Goal: Task Accomplishment & Management: Use online tool/utility

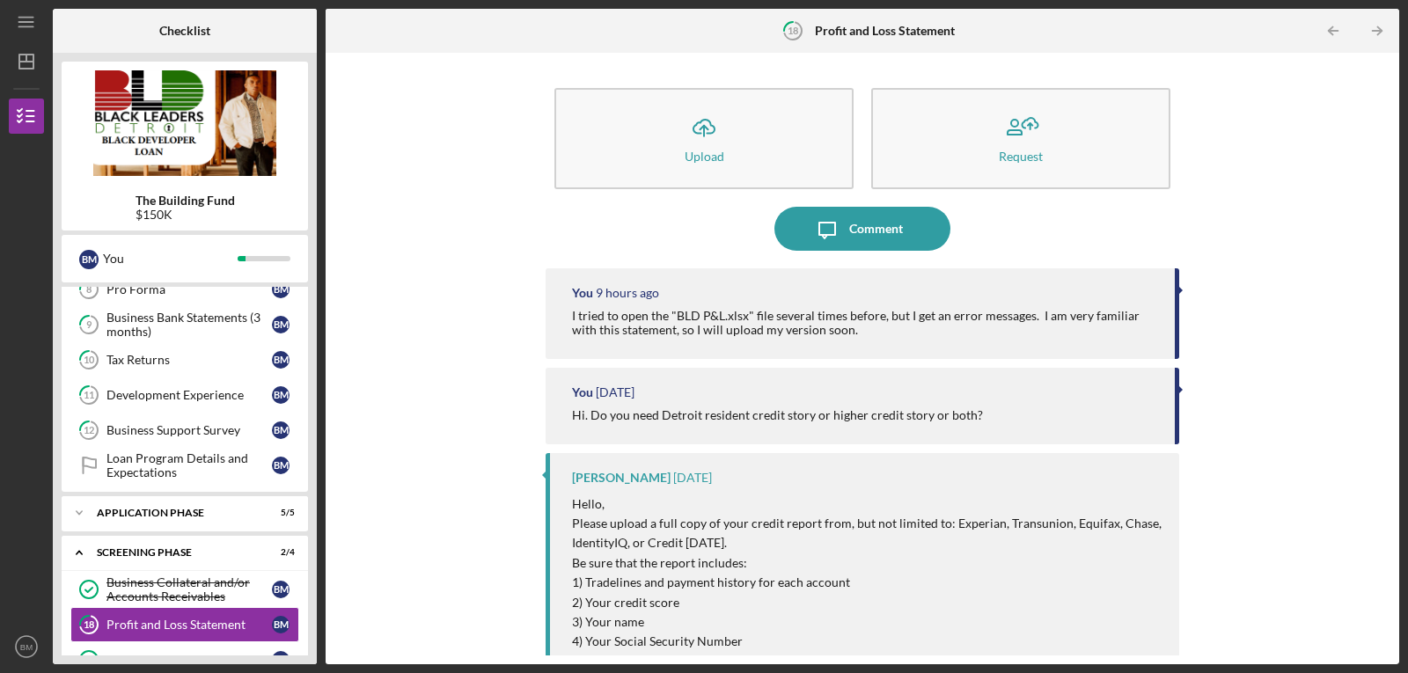
scroll to position [417, 0]
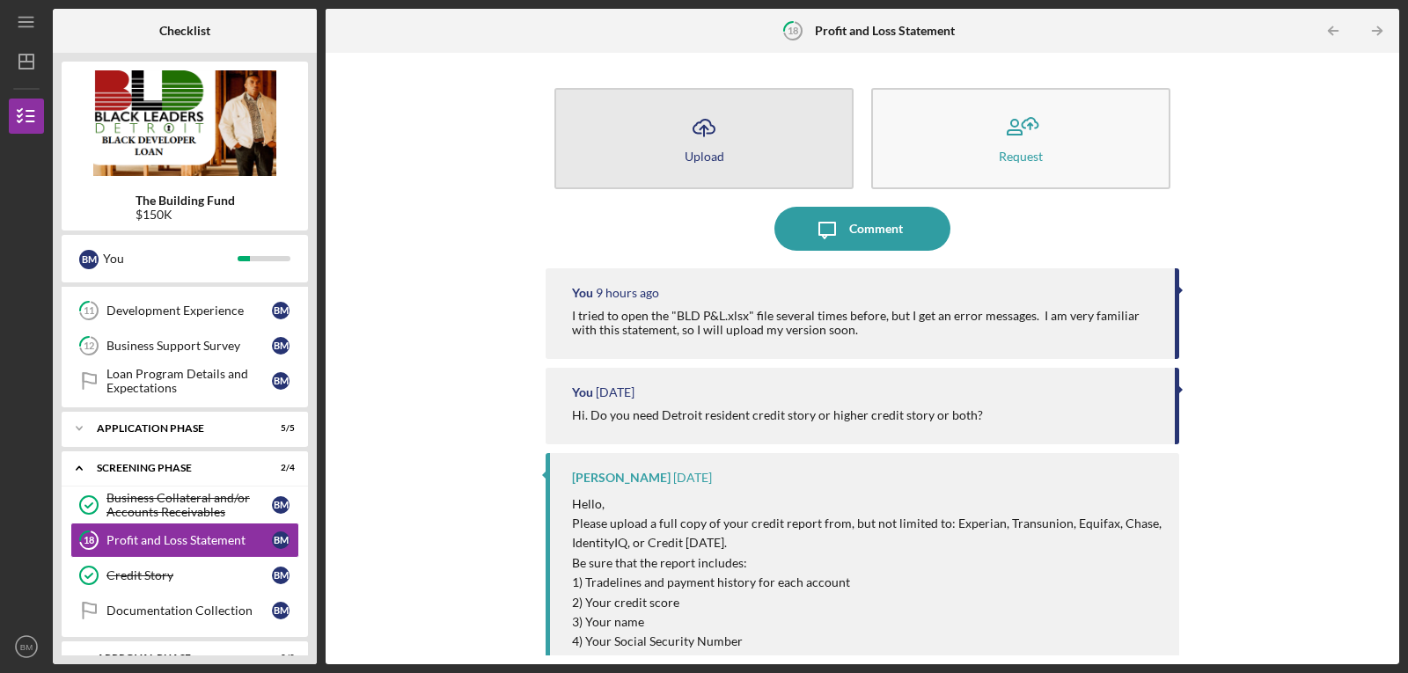
click at [700, 136] on icon "Icon/Upload" at bounding box center [704, 128] width 44 height 44
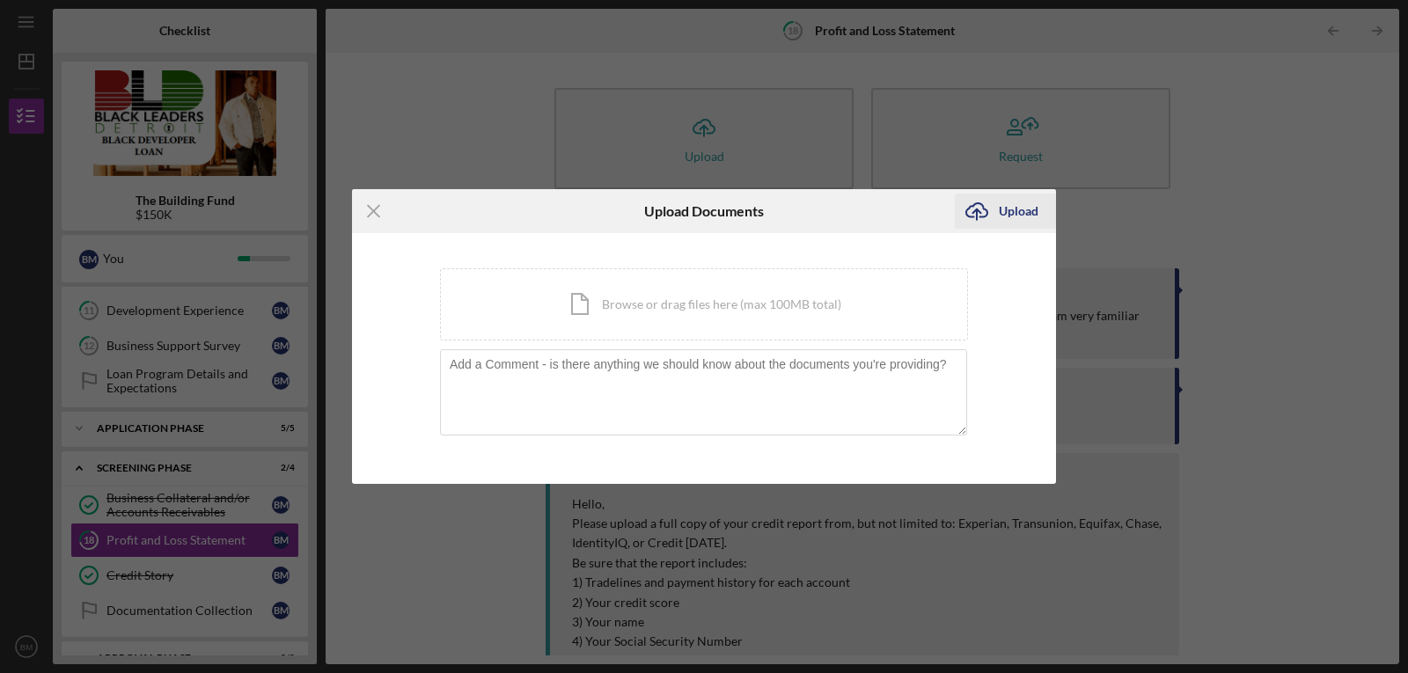
click at [1000, 208] on div "Upload" at bounding box center [1018, 211] width 40 height 35
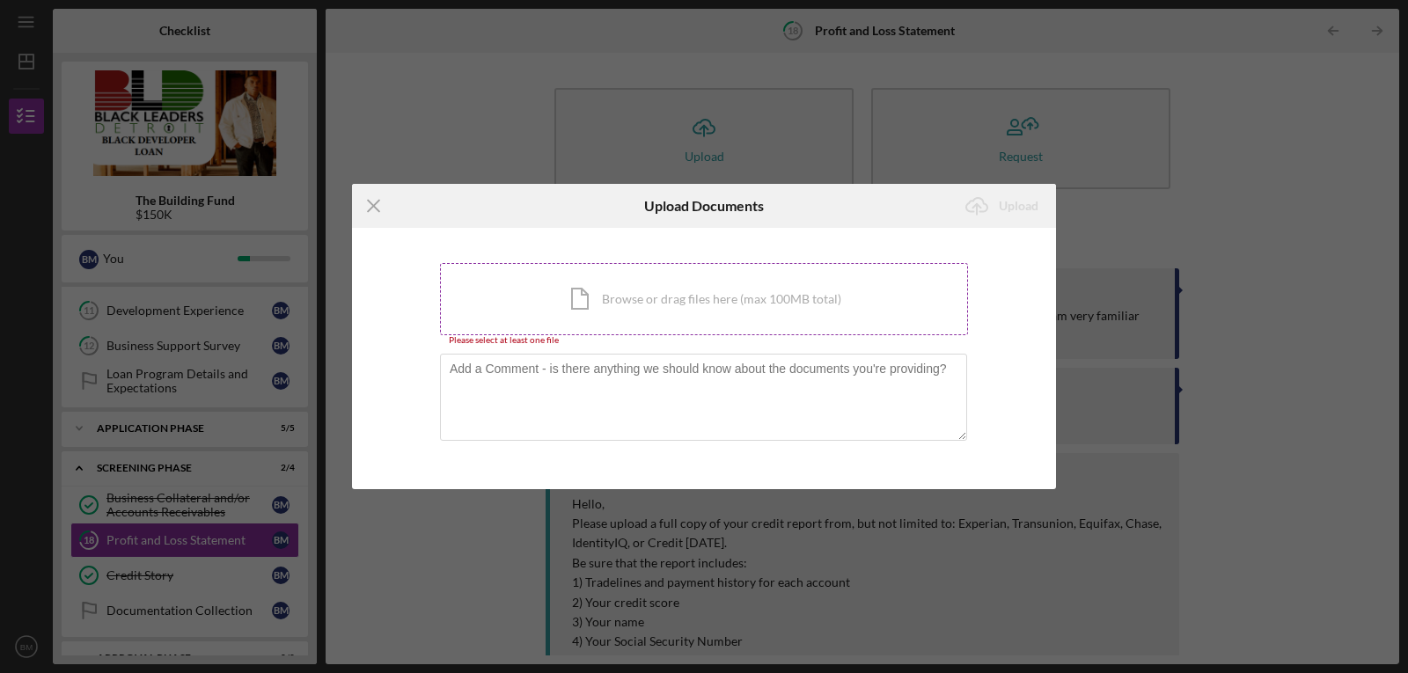
click at [669, 298] on div "Icon/Document Browse or drag files here (max 100MB total) Tap to choose files o…" at bounding box center [704, 299] width 528 height 72
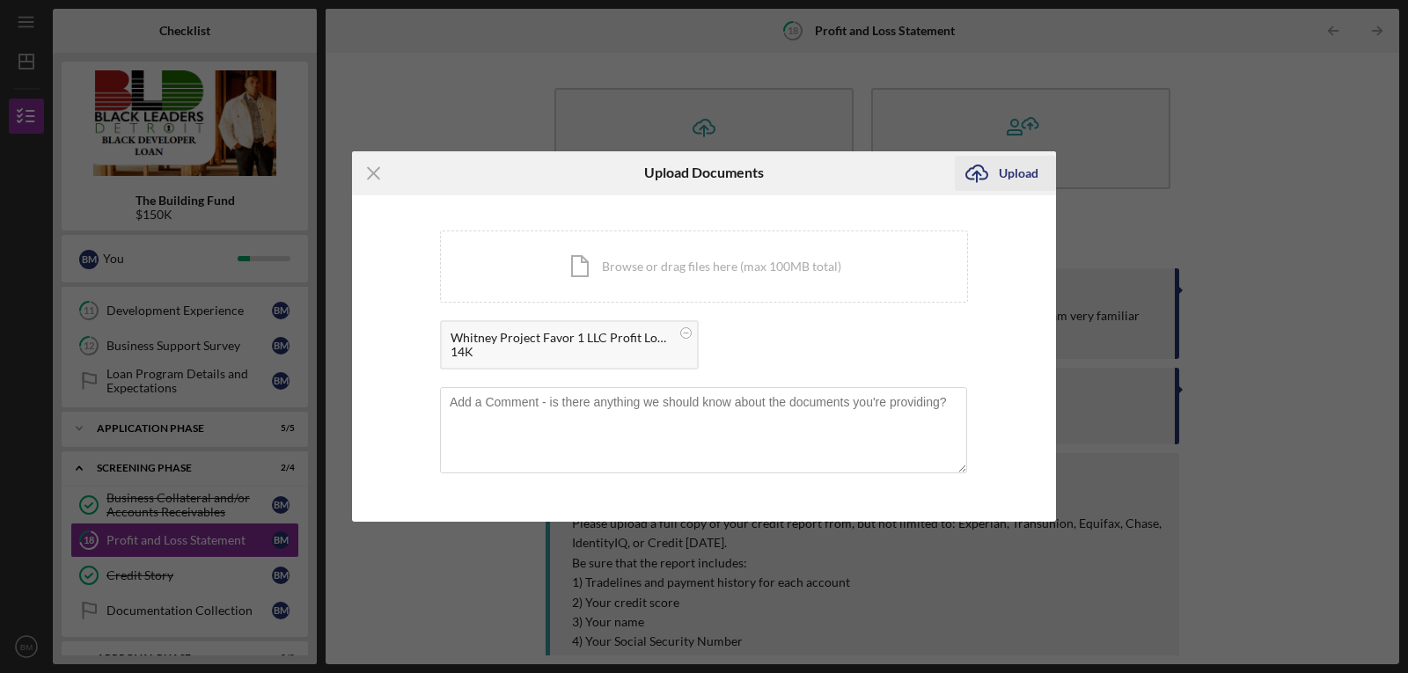
click at [1028, 178] on div "Upload" at bounding box center [1018, 173] width 40 height 35
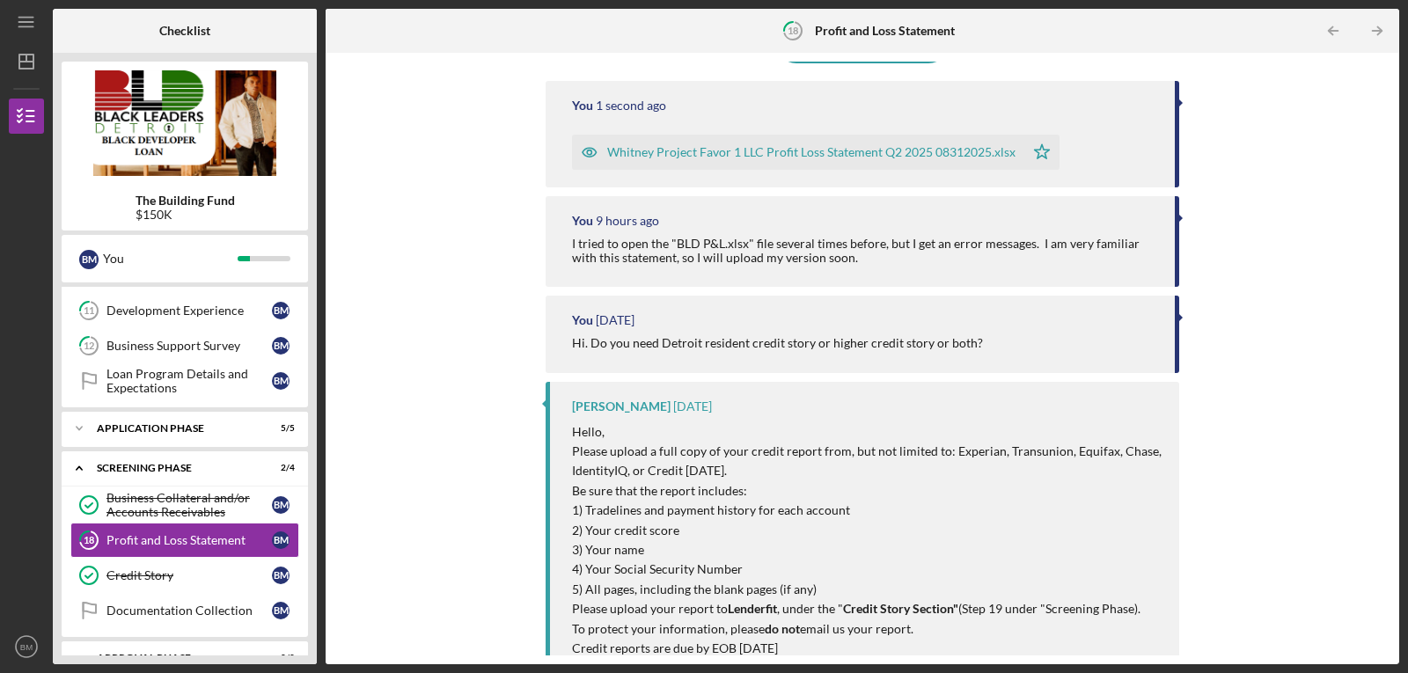
scroll to position [330, 0]
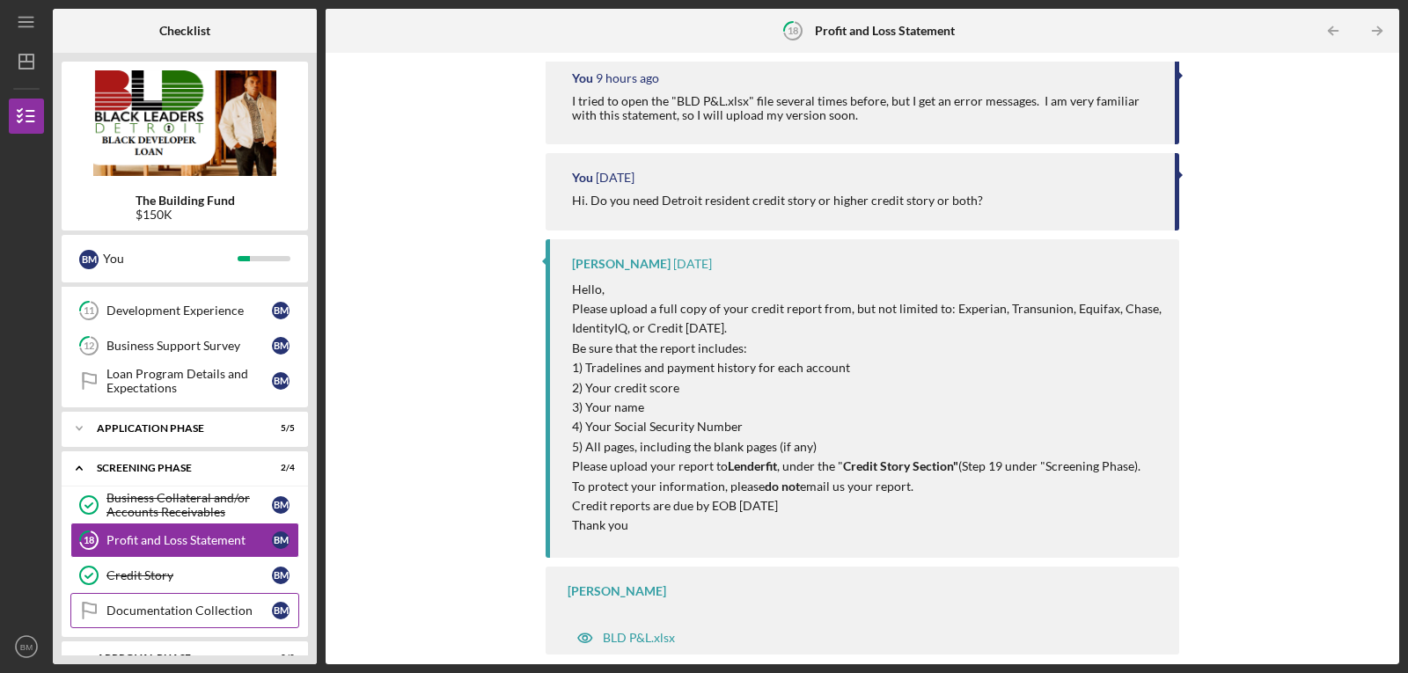
click at [208, 611] on div "Documentation Collection" at bounding box center [188, 610] width 165 height 14
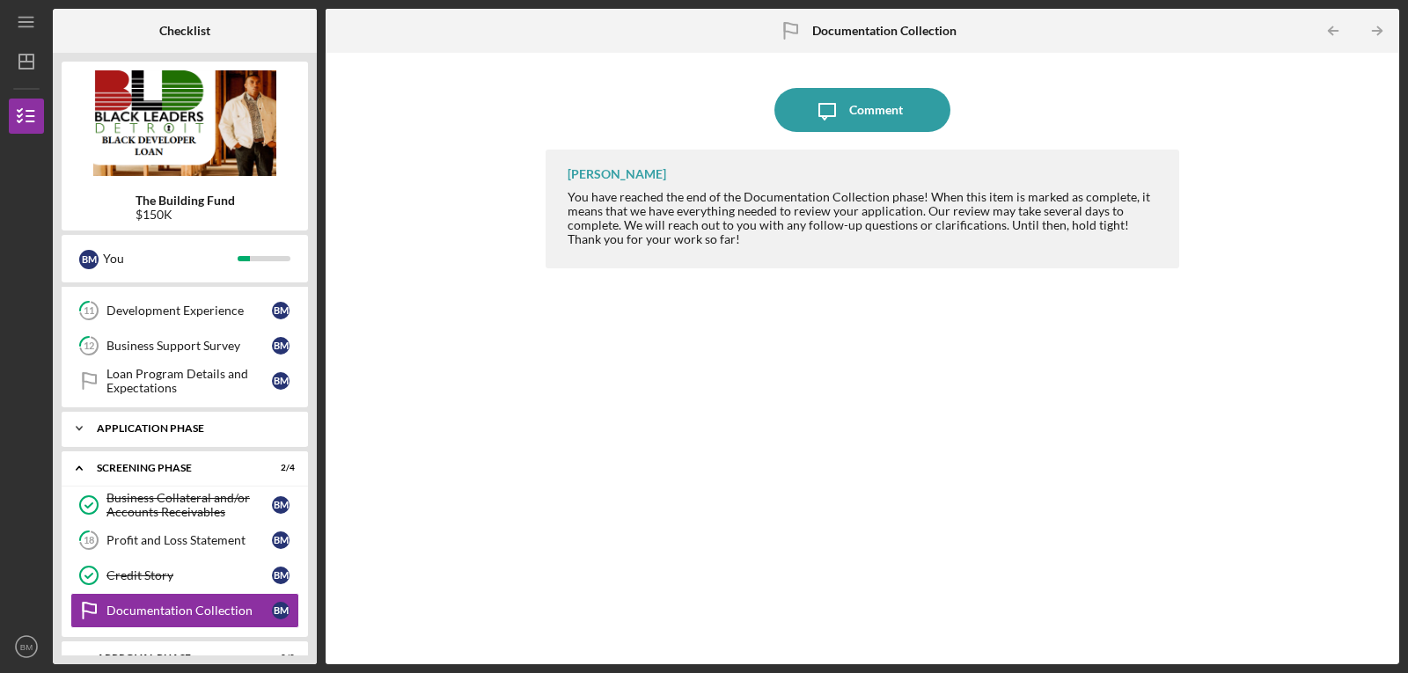
click at [200, 432] on div "Application Phase" at bounding box center [191, 428] width 189 height 11
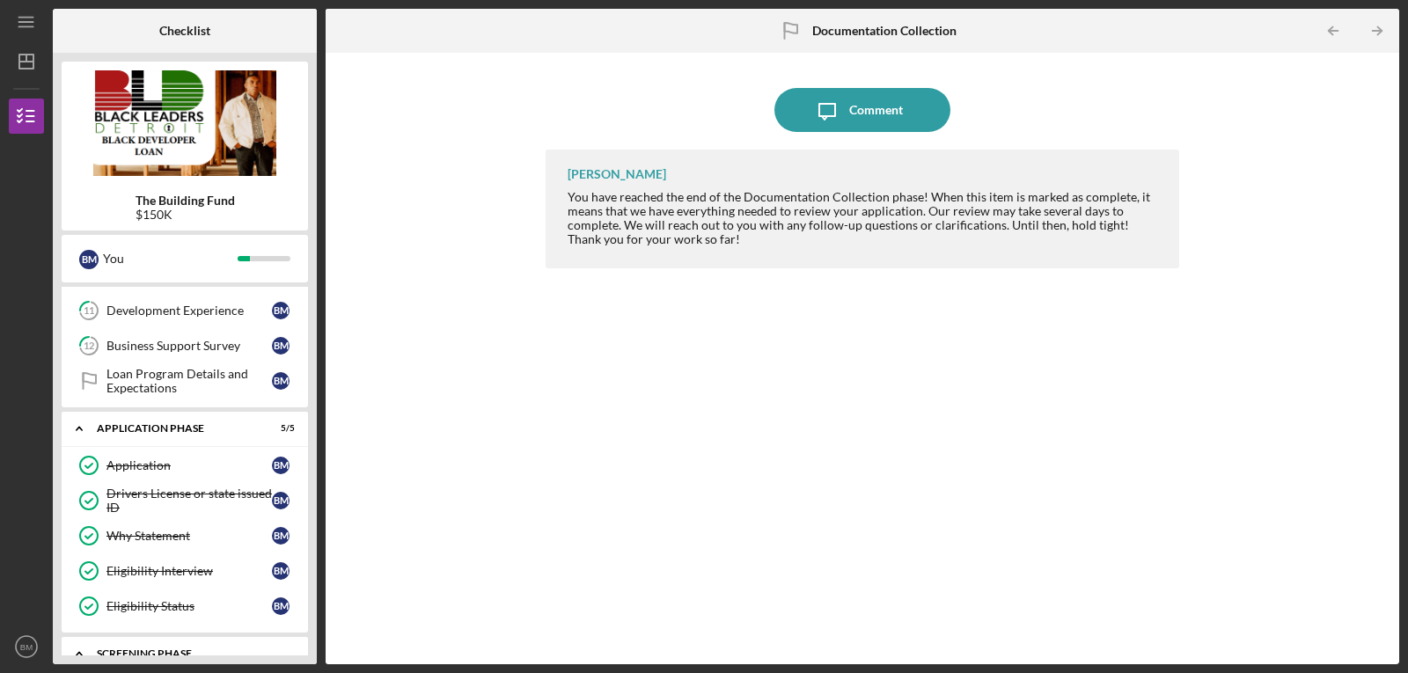
click at [185, 643] on div "Icon/Expander Screening Phase 2 / 4" at bounding box center [185, 654] width 246 height 36
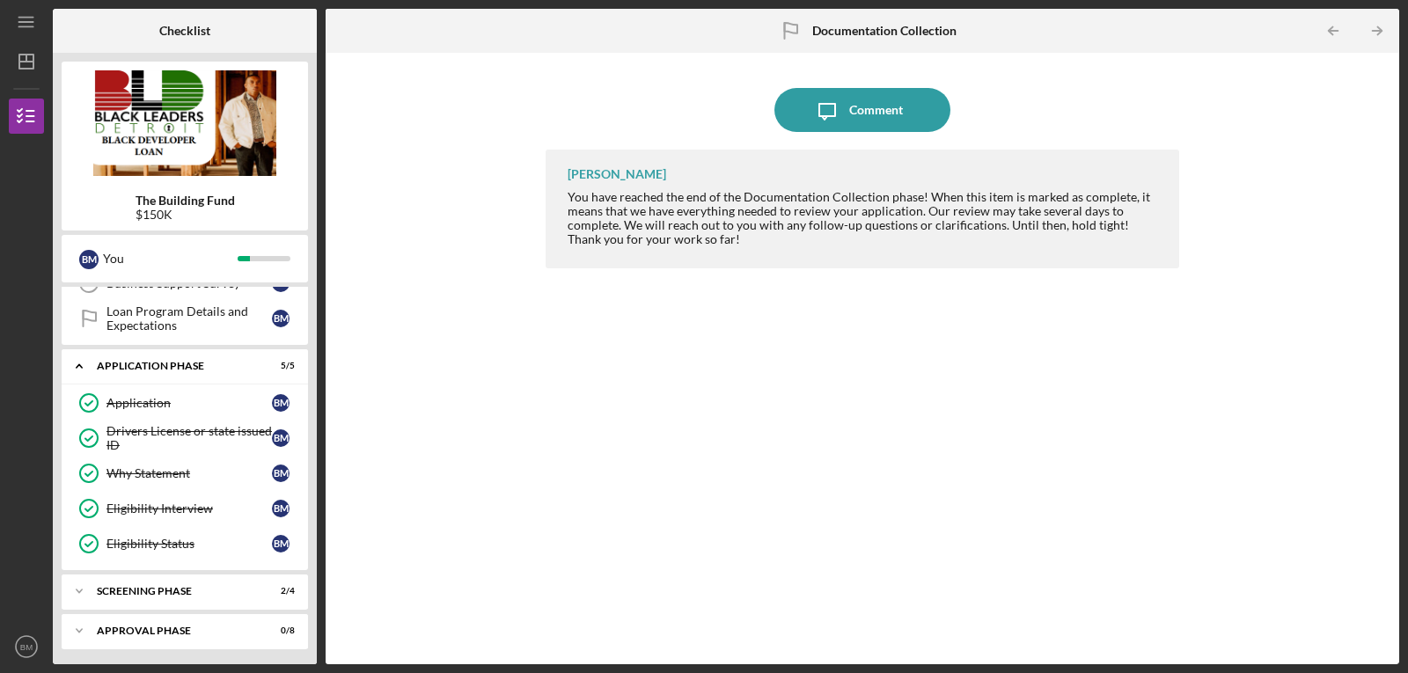
scroll to position [482, 0]
click at [94, 586] on icon "Icon/Expander" at bounding box center [79, 588] width 35 height 35
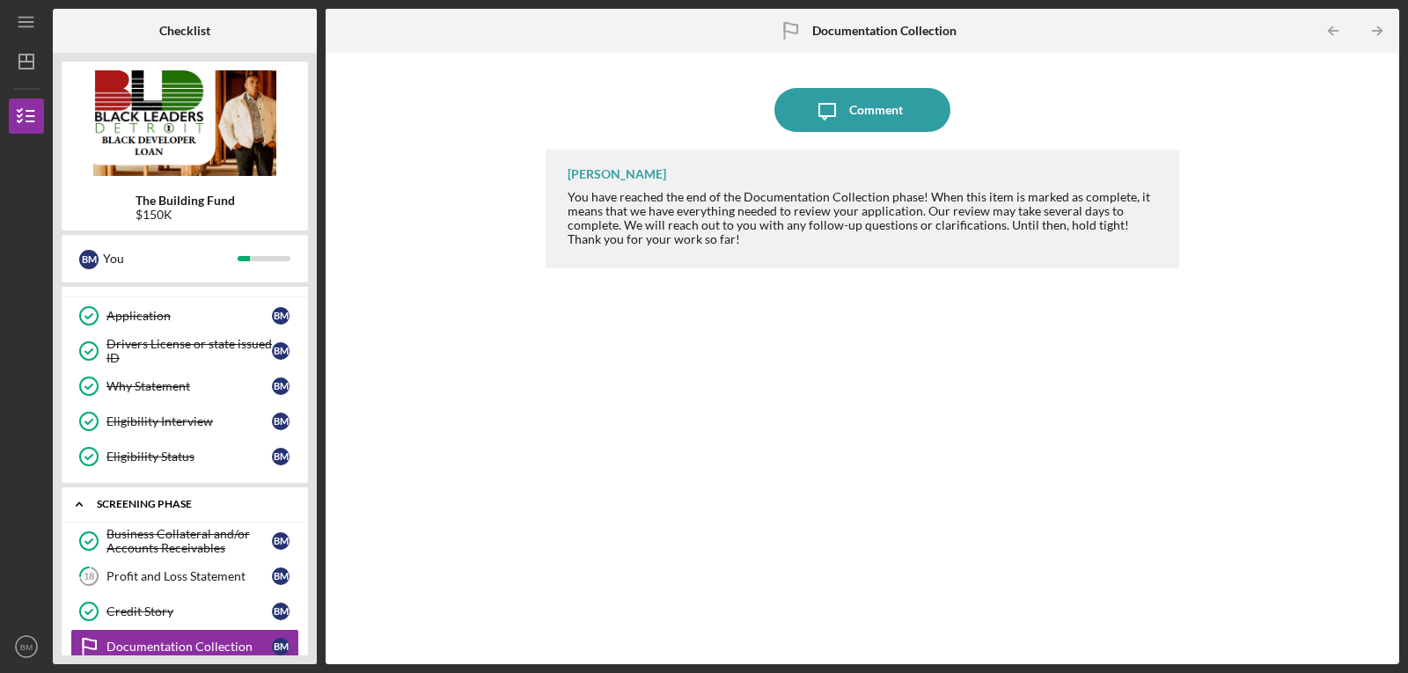
scroll to position [633, 0]
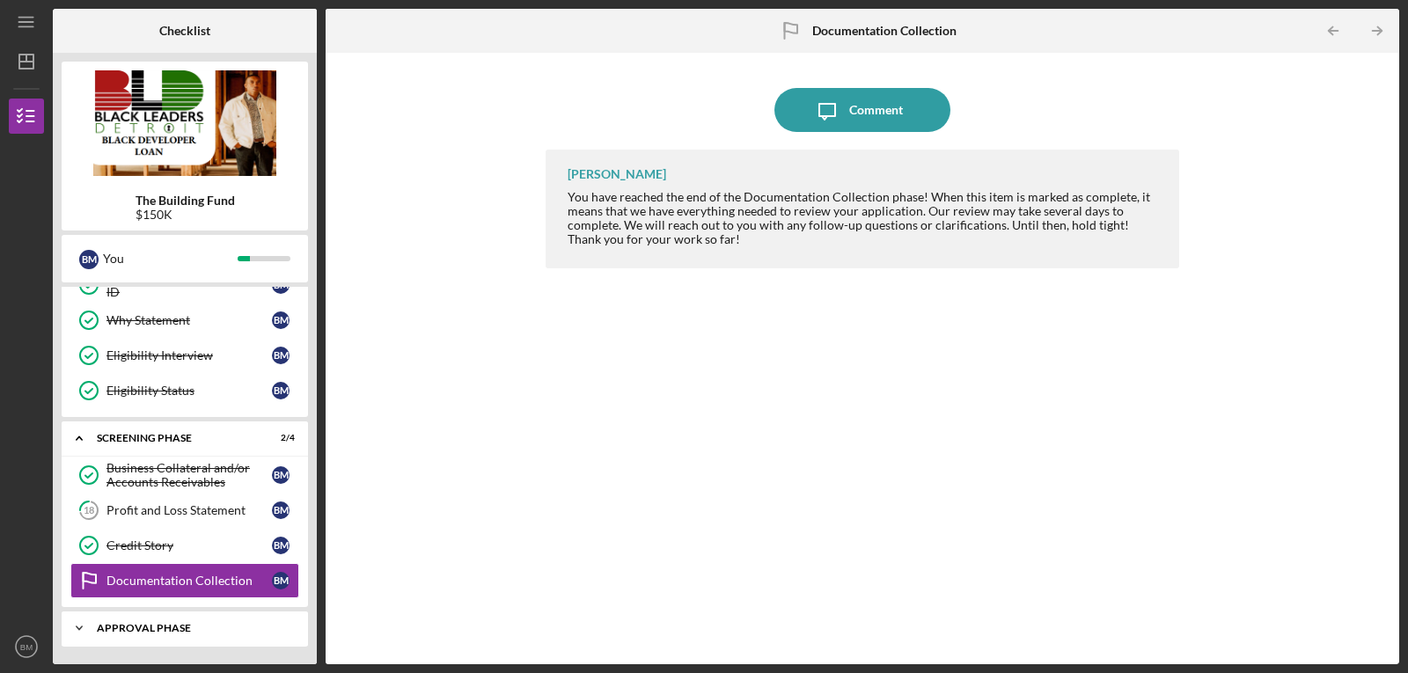
click at [89, 626] on icon "Icon/Expander" at bounding box center [79, 628] width 35 height 35
click at [115, 626] on div "Approval Phase" at bounding box center [191, 628] width 189 height 11
click at [123, 626] on div "Approval Phase" at bounding box center [191, 628] width 189 height 11
click at [74, 627] on icon "Icon/Expander" at bounding box center [79, 628] width 35 height 35
